Goal: Check status

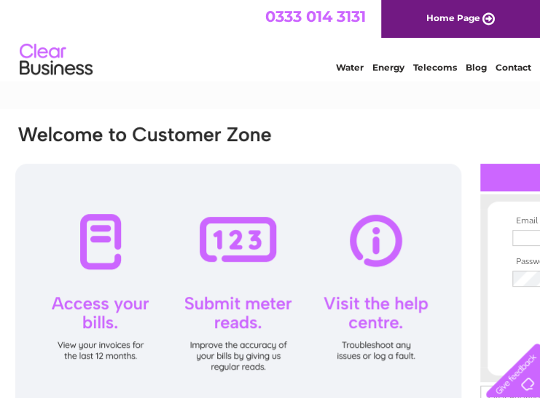
type input "[EMAIL_ADDRESS][DOMAIN_NAME]"
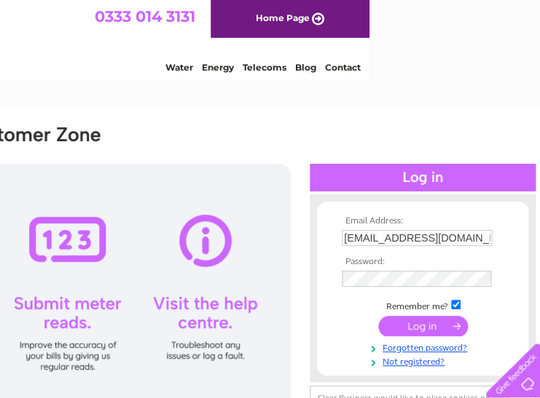
scroll to position [0, 181]
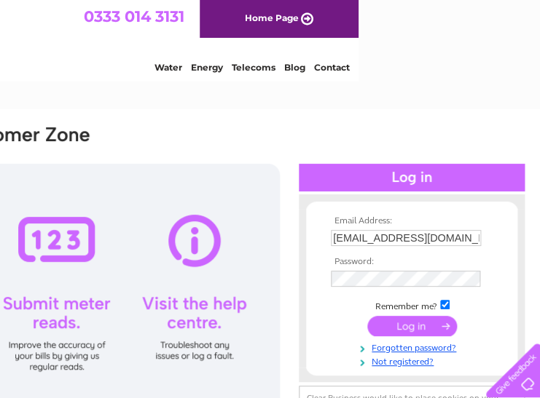
click at [403, 325] on input "submit" at bounding box center [412, 326] width 90 height 20
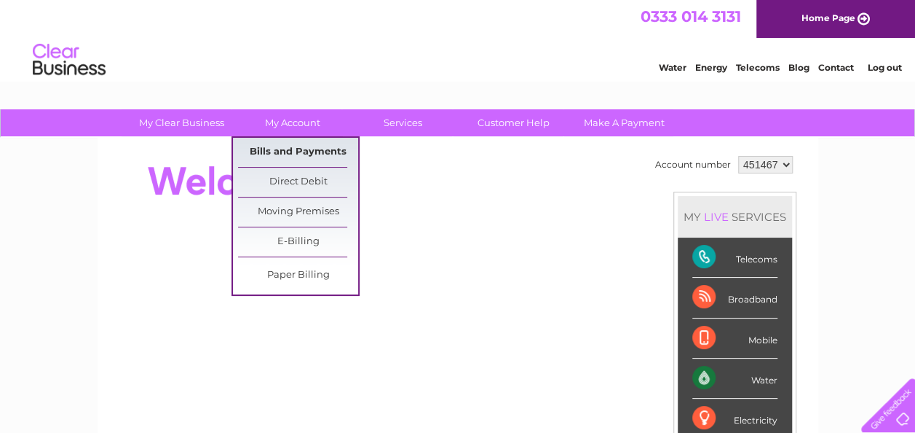
click at [293, 149] on link "Bills and Payments" at bounding box center [298, 152] width 120 height 29
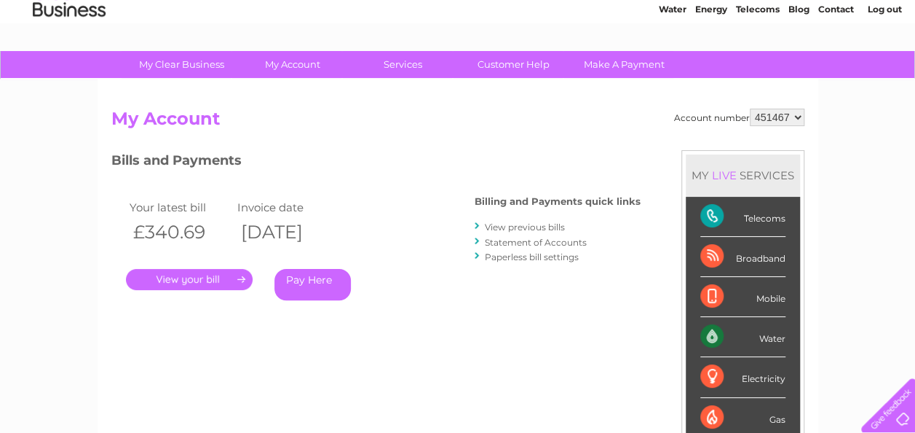
scroll to position [87, 0]
